Goal: Task Accomplishment & Management: Manage account settings

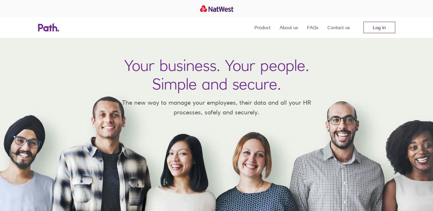
click at [382, 25] on link "Log in" at bounding box center [379, 27] width 32 height 11
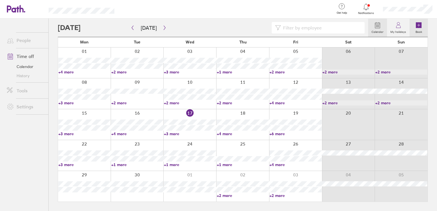
click at [420, 27] on icon at bounding box center [419, 25] width 6 height 6
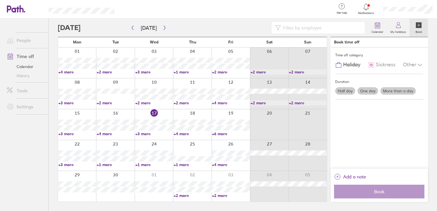
click at [372, 92] on label "One day" at bounding box center [368, 90] width 21 height 7
click at [0, 0] on input "One day" at bounding box center [0, 0] width 0 height 0
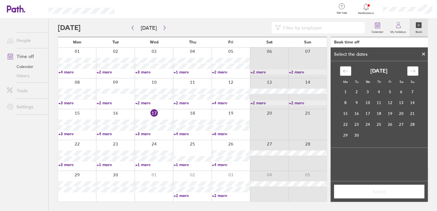
click at [415, 73] on div "Move forward to switch to the next month." at bounding box center [412, 70] width 11 height 9
click at [348, 128] on td "22" at bounding box center [345, 124] width 11 height 11
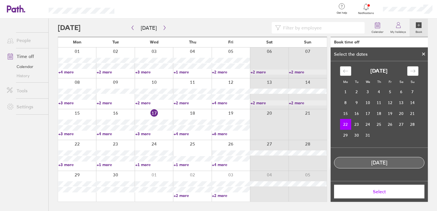
click at [383, 192] on span "Select" at bounding box center [379, 191] width 82 height 5
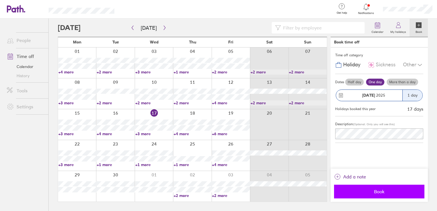
click at [382, 193] on span "Book" at bounding box center [379, 191] width 82 height 5
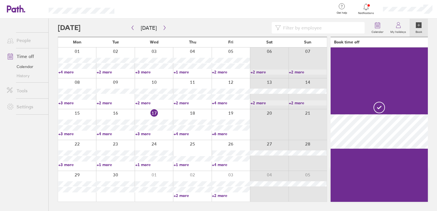
click at [415, 30] on label "Book" at bounding box center [418, 31] width 13 height 5
click at [419, 31] on label "Book" at bounding box center [418, 31] width 13 height 5
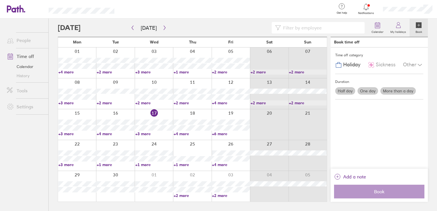
click at [366, 89] on label "One day" at bounding box center [368, 90] width 21 height 7
click at [0, 0] on input "One day" at bounding box center [0, 0] width 0 height 0
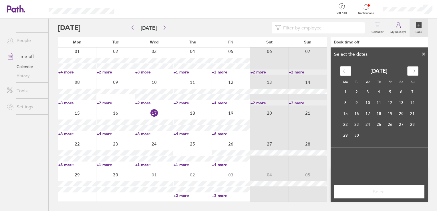
click at [413, 74] on div "Move forward to switch to the next month." at bounding box center [412, 70] width 11 height 9
click at [348, 133] on td "27" at bounding box center [345, 135] width 11 height 11
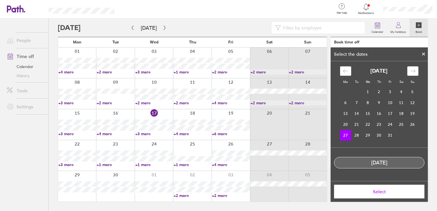
click at [380, 193] on span "Select" at bounding box center [379, 191] width 82 height 5
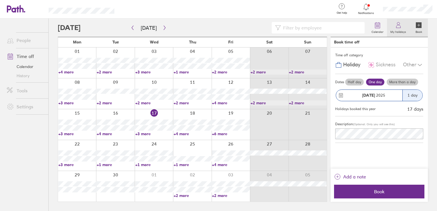
click at [397, 31] on label "My holidays" at bounding box center [398, 31] width 23 height 5
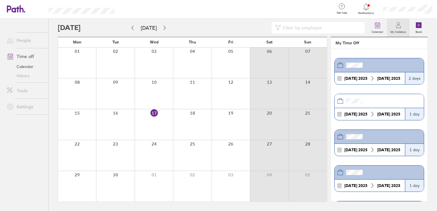
click at [398, 28] on icon at bounding box center [398, 25] width 7 height 7
click at [17, 41] on link "People" at bounding box center [25, 40] width 46 height 11
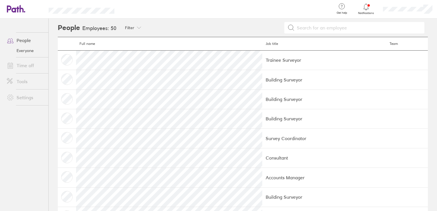
click at [28, 65] on link "Time off" at bounding box center [25, 65] width 46 height 11
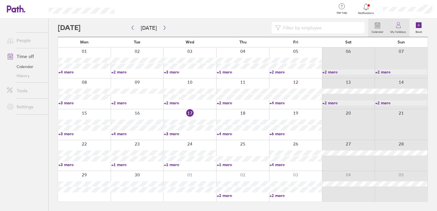
click at [397, 29] on label "My holidays" at bounding box center [398, 31] width 23 height 5
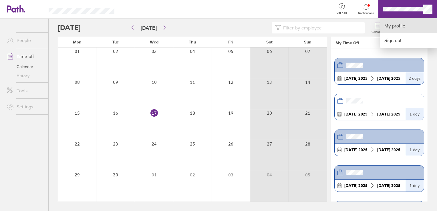
click at [400, 25] on link "My profile" at bounding box center [408, 26] width 57 height 15
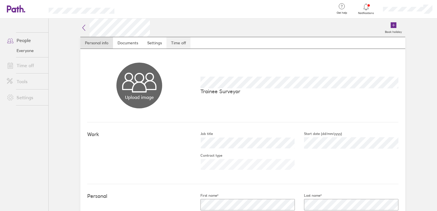
click at [183, 43] on link "Time off" at bounding box center [179, 42] width 24 height 11
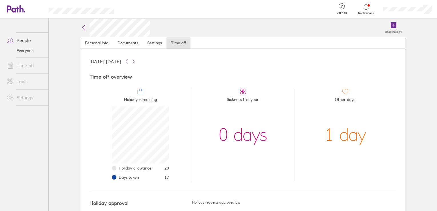
scroll to position [17, 0]
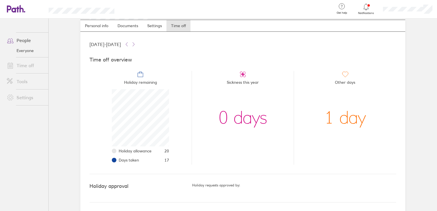
click at [365, 10] on icon at bounding box center [366, 6] width 7 height 7
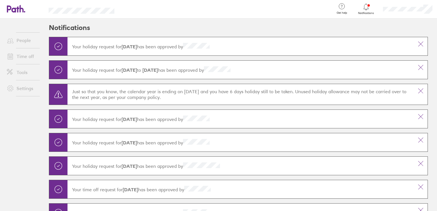
click at [365, 10] on icon at bounding box center [366, 6] width 7 height 7
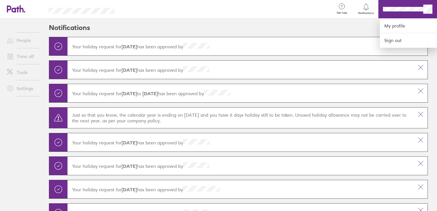
click at [344, 30] on div at bounding box center [218, 105] width 437 height 211
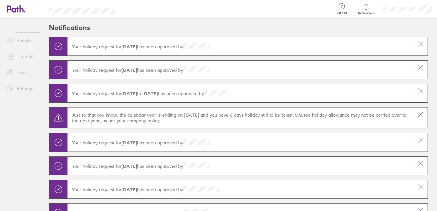
click at [25, 56] on link "Time off" at bounding box center [25, 56] width 46 height 11
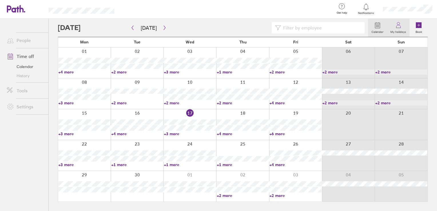
click at [399, 25] on icon at bounding box center [398, 26] width 4 height 3
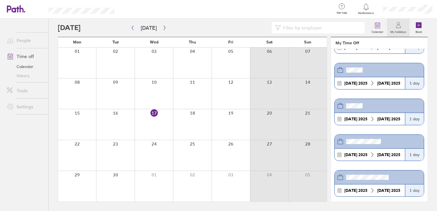
scroll to position [57, 0]
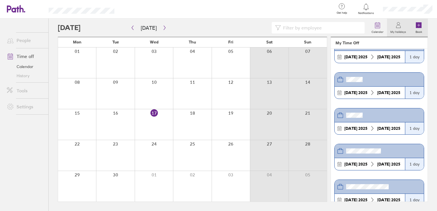
click at [417, 27] on icon at bounding box center [419, 25] width 6 height 6
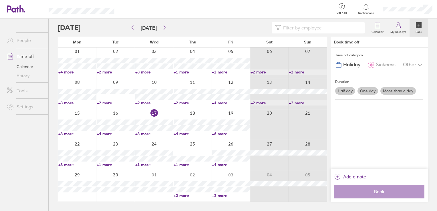
click at [368, 91] on label "One day" at bounding box center [368, 90] width 21 height 7
click at [0, 0] on input "One day" at bounding box center [0, 0] width 0 height 0
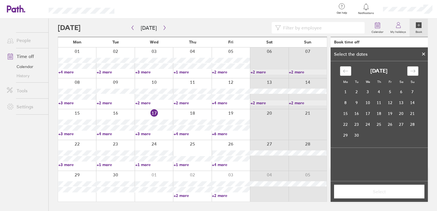
click at [413, 75] on div "Move forward to switch to the next month." at bounding box center [412, 70] width 11 height 9
click at [347, 134] on td "27" at bounding box center [345, 135] width 11 height 11
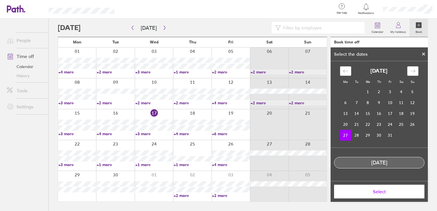
click at [380, 194] on span "Select" at bounding box center [379, 191] width 82 height 5
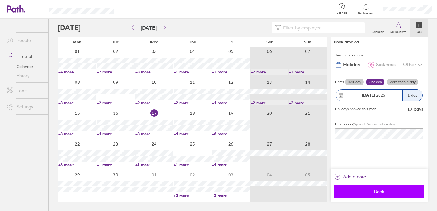
click at [378, 194] on span "Book" at bounding box center [379, 191] width 82 height 5
